Goal: Task Accomplishment & Management: Use online tool/utility

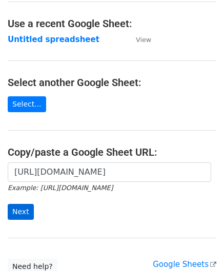
scroll to position [0, 240]
type input "https://docs.google.com/spreadsheets/d/1cDFbhu_YHOVfhqZK8uDWEMjOcmH1ypELoDBwnNt…"
click at [16, 211] on input "Next" at bounding box center [21, 212] width 26 height 16
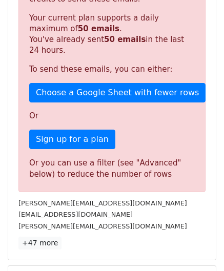
scroll to position [346, 0]
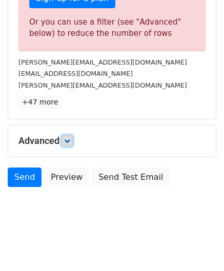
click at [69, 140] on icon at bounding box center [67, 141] width 6 height 6
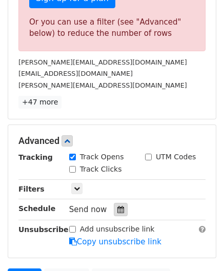
click at [118, 206] on icon at bounding box center [121, 209] width 7 height 7
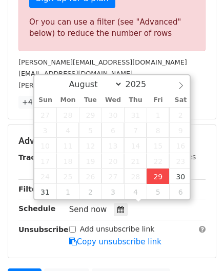
type input "[DATE] 12:00"
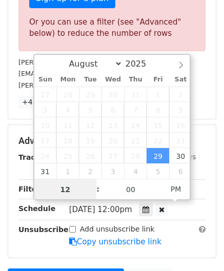
paste input "0"
type input "10"
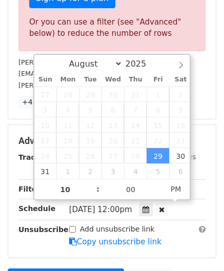
type input "[DATE] 22:00"
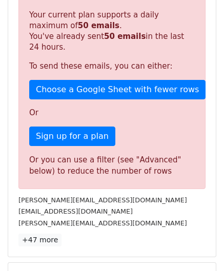
scroll to position [471, 0]
